Goal: Go to known website: Access a specific website the user already knows

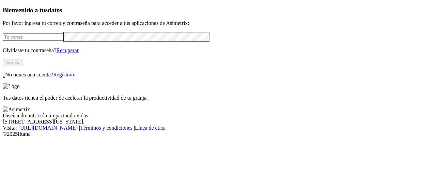
type input "[PERSON_NAME][EMAIL_ADDRESS][PERSON_NAME][DOMAIN_NAME]"
click input "submit" at bounding box center [0, 0] width 0 height 0
